Goal: Transaction & Acquisition: Purchase product/service

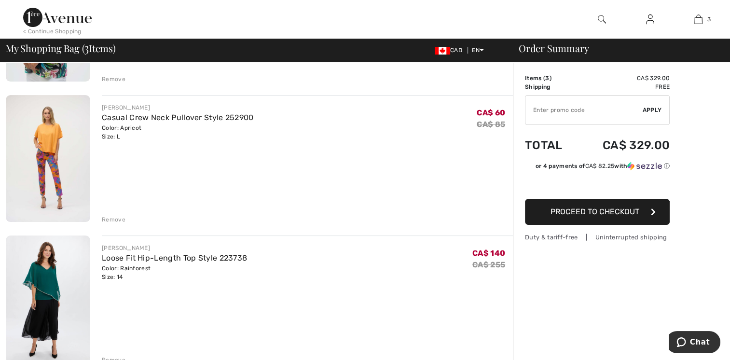
scroll to position [205, 0]
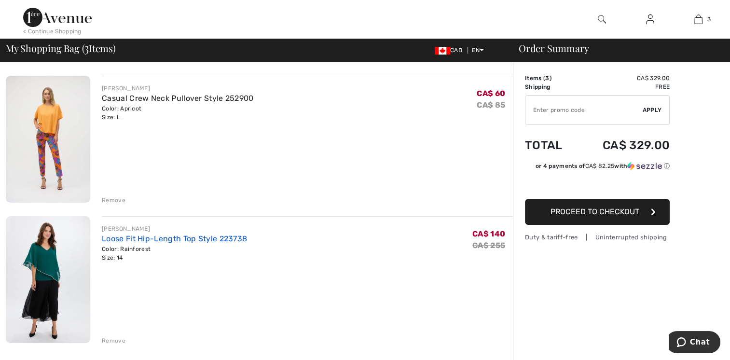
click at [189, 239] on link "Loose Fit Hip-Length Top Style 223738" at bounding box center [174, 238] width 145 height 9
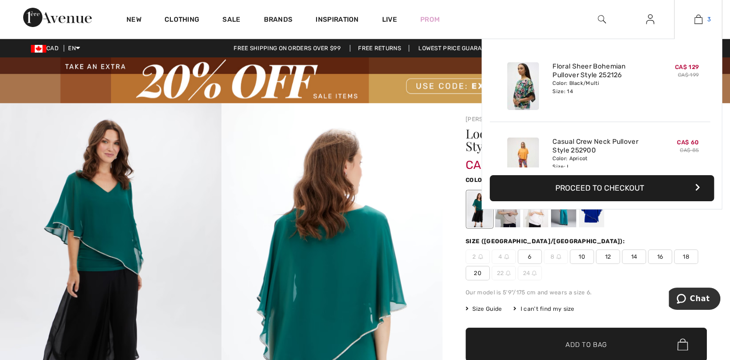
click at [698, 14] on img at bounding box center [698, 20] width 8 height 12
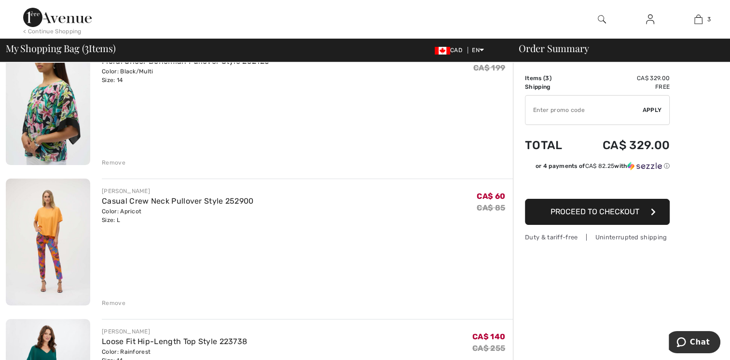
scroll to position [148, 0]
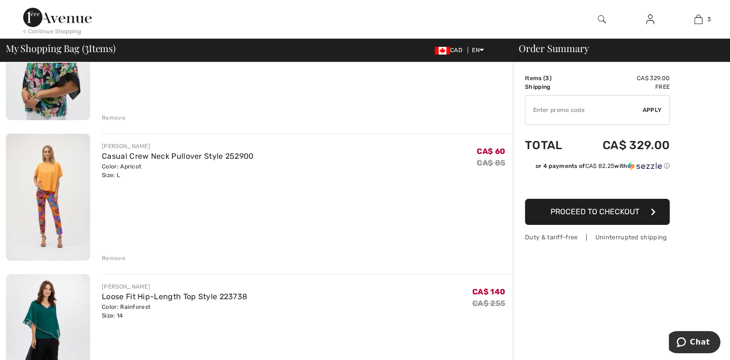
click at [42, 179] on img at bounding box center [48, 197] width 84 height 126
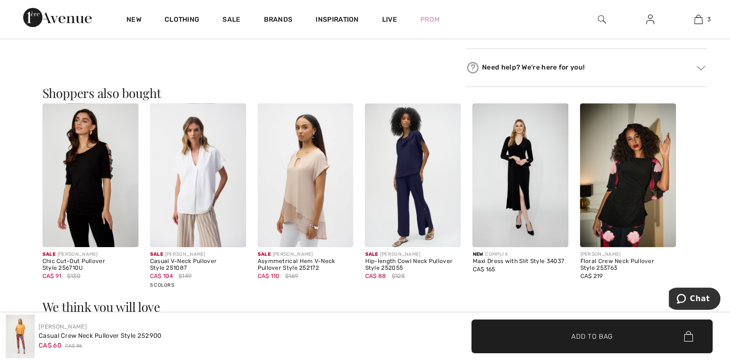
scroll to position [835, 0]
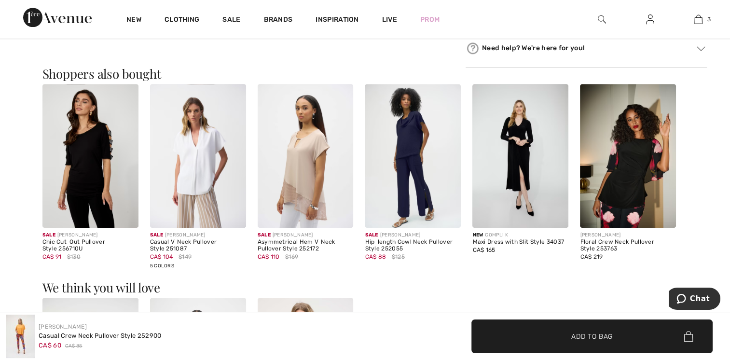
click at [308, 167] on img at bounding box center [306, 156] width 96 height 144
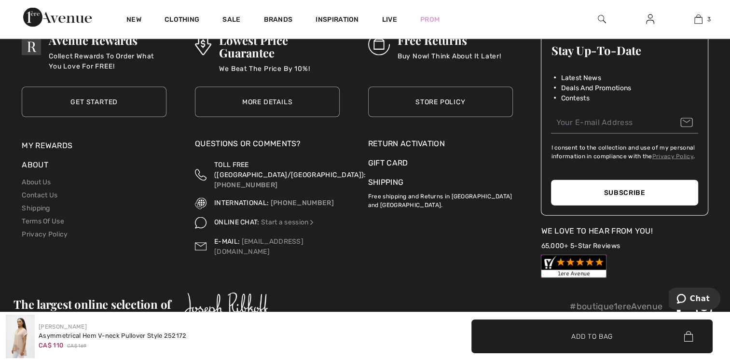
scroll to position [2157, 0]
